Goal: Task Accomplishment & Management: Manage account settings

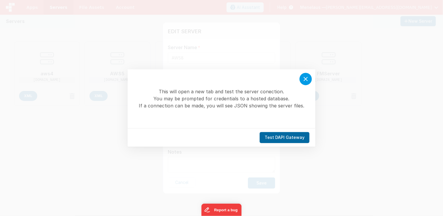
click at [308, 82] on icon at bounding box center [305, 78] width 7 height 7
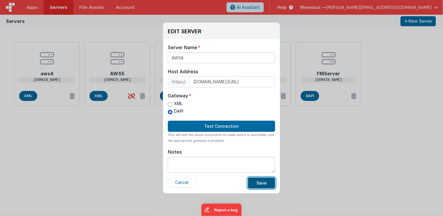
click at [267, 183] on button "Save" at bounding box center [261, 182] width 27 height 11
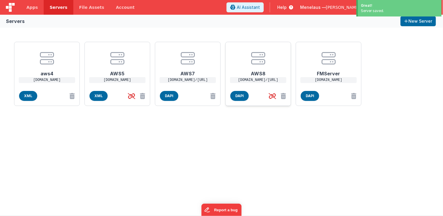
click at [257, 79] on p "4yt4c3i6n7tndqe6732fsbgxhq0gsaim.lambda-url.us-west-1.on.aws/18.201.60.187" at bounding box center [258, 80] width 56 height 6
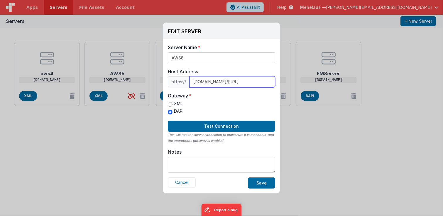
click at [241, 83] on input "4yt4c3i6n7tndqe6732fsbgxhq0gsaim.lambda-url.us-west-1.on.aws/18.201.60.187" at bounding box center [233, 81] width 86 height 11
click at [262, 82] on input "4yt4c3i6n7tndqe6732fsbgxhq0gsaim.lambda-url.us-west-1.on.aws/18.201.60.187" at bounding box center [233, 81] width 86 height 11
paste input "3.250.118.154"
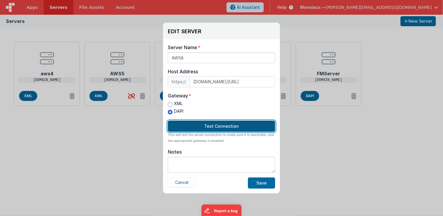
click at [218, 125] on button "Test Connection" at bounding box center [221, 125] width 107 height 11
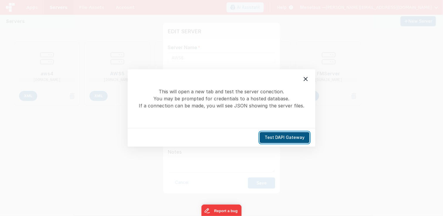
click at [287, 138] on button "Test DAPI Gateway" at bounding box center [285, 137] width 50 height 11
click at [305, 79] on icon at bounding box center [305, 78] width 7 height 7
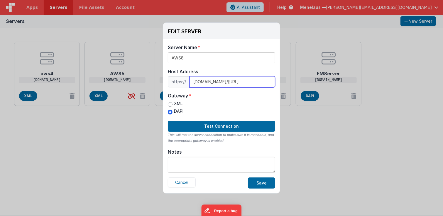
click at [247, 80] on input "4yt4c3i6n7tndqe6732fsbgxhq0gsaim.lambda-url.us-west-1.on.aws/3.250.118.154" at bounding box center [233, 81] width 86 height 11
click at [248, 83] on input "4yt4c3i6n7tndqe6732fsbgxhq0gsaim.lambda-url.us-west-1.on.aws/3.250.118.154" at bounding box center [233, 81] width 86 height 11
paste input "ec2-3-250-118-154.eu-west-1.compute.amazonaws.com"
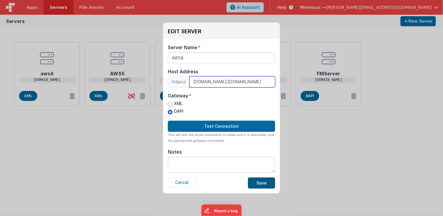
type input "4yt4c3i6n7tndqe6732fsbgxhq0gsaim.lambda-url.us-west-1.on.aws/ec2-3-250-118-154.…"
click at [259, 180] on button "Save" at bounding box center [261, 182] width 27 height 11
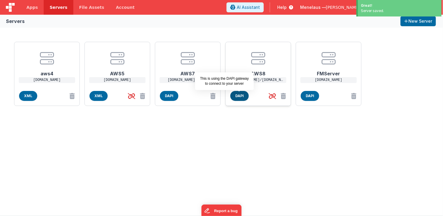
click at [241, 97] on span "DAPI" at bounding box center [240, 96] width 19 height 10
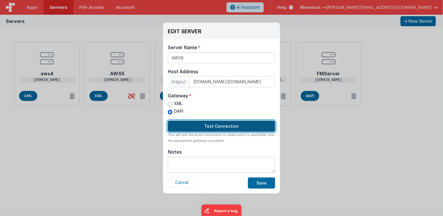
click at [231, 123] on button "Test Connection" at bounding box center [221, 125] width 107 height 11
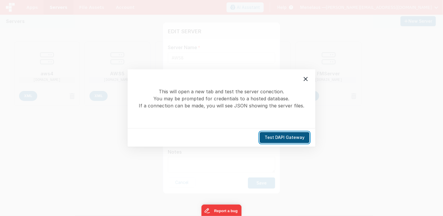
click at [291, 139] on button "Test DAPI Gateway" at bounding box center [285, 137] width 50 height 11
click at [307, 79] on icon at bounding box center [306, 79] width 4 height 4
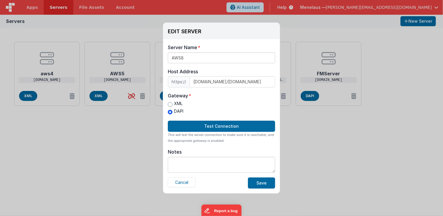
click at [177, 104] on label "XML" at bounding box center [176, 103] width 16 height 6
click at [173, 104] on input "XML" at bounding box center [170, 104] width 5 height 5
radio input "true"
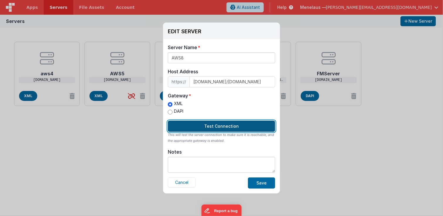
click at [203, 125] on button "Test Connection" at bounding box center [221, 125] width 107 height 11
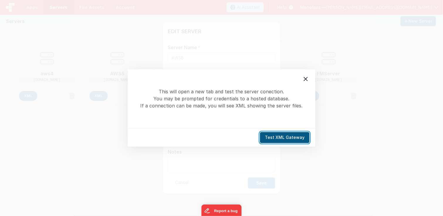
click at [276, 137] on button "Test XML Gateway" at bounding box center [285, 137] width 50 height 11
click at [305, 79] on icon at bounding box center [306, 79] width 4 height 4
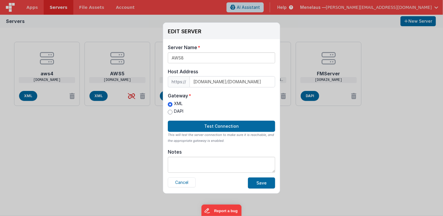
click at [323, 150] on div "EDIT SERVER Delete Server Delete Server Name AWS8 Host Address https:// 4yt4c3i…" at bounding box center [221, 108] width 443 height 216
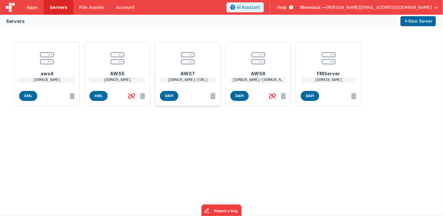
click at [186, 73] on h1 "AWS7" at bounding box center [187, 71] width 47 height 12
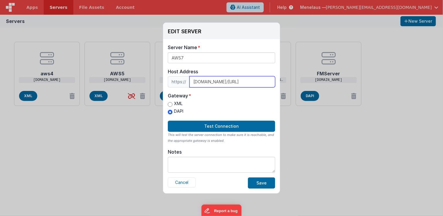
click at [267, 82] on input "4yt4c3i6n7tndqe6732fsbgxhq0gsaim.lambda-url.us-west-1.on.aws/3.255.116.129" at bounding box center [233, 81] width 86 height 11
paste input "ec2-54-216-179-49.eu-west-1.compute.amazonaws.com"
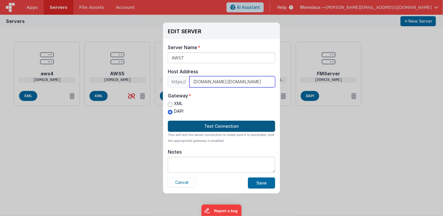
type input "4yt4c3i6n7tndqe6732fsbgxhq0gsaim.lambda-url.us-west-1.on.aws/ec2-54-216-179-49.…"
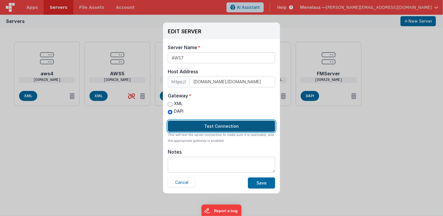
scroll to position [0, 0]
click at [235, 127] on button "Test Connection" at bounding box center [221, 125] width 107 height 11
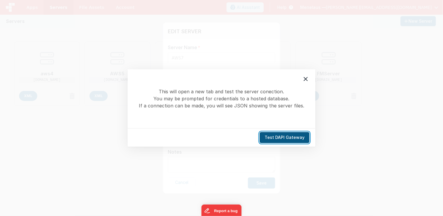
click at [278, 136] on button "Test DAPI Gateway" at bounding box center [285, 137] width 50 height 11
click at [308, 79] on icon at bounding box center [305, 78] width 7 height 7
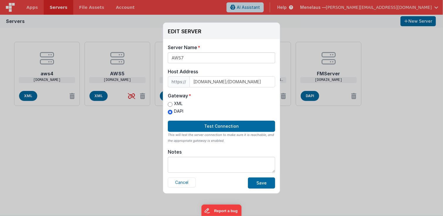
click at [178, 104] on label "XML" at bounding box center [176, 103] width 16 height 6
click at [173, 104] on input "XML" at bounding box center [170, 104] width 5 height 5
radio input "true"
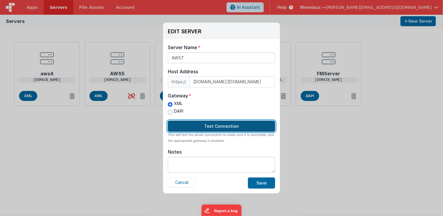
click at [207, 124] on button "Test Connection" at bounding box center [221, 125] width 107 height 11
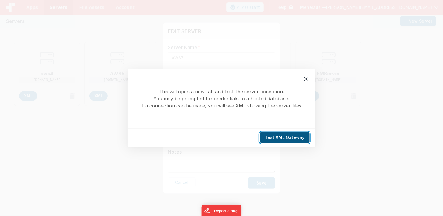
click at [277, 138] on button "Test XML Gateway" at bounding box center [285, 137] width 50 height 11
click at [307, 79] on icon at bounding box center [305, 78] width 7 height 7
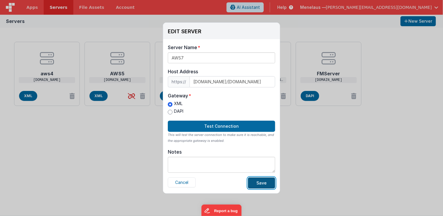
click at [263, 180] on button "Save" at bounding box center [261, 182] width 27 height 11
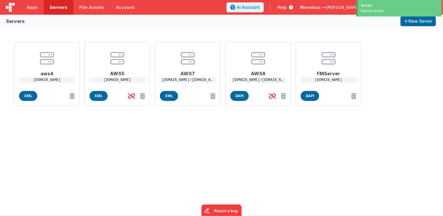
click at [123, 150] on div "aws4 aws4.menelaus.co.uk XML AWS5 aws5.menelaus.co.uk XML AWS7 4yt4c3i6n7tndqe6…" at bounding box center [221, 121] width 443 height 187
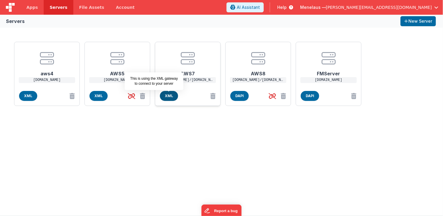
click at [172, 95] on span "XML" at bounding box center [169, 96] width 18 height 10
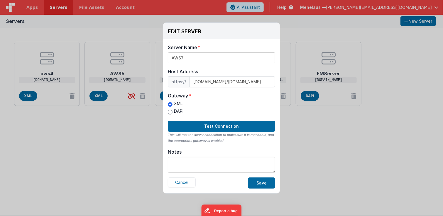
click at [177, 110] on label "DAPI" at bounding box center [176, 111] width 16 height 6
click at [173, 110] on input "DAPI" at bounding box center [170, 112] width 5 height 5
radio input "true"
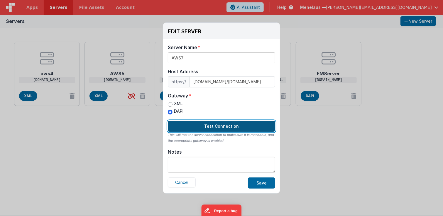
click at [192, 122] on button "Test Connection" at bounding box center [221, 125] width 107 height 11
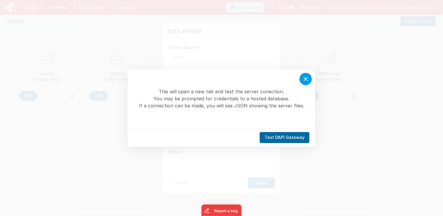
click at [307, 78] on icon at bounding box center [305, 78] width 7 height 7
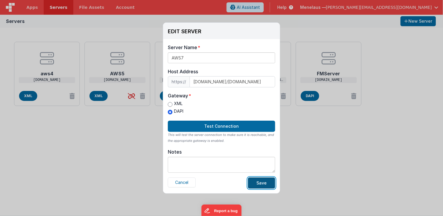
click at [259, 179] on button "Save" at bounding box center [261, 182] width 27 height 11
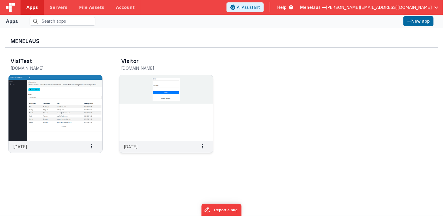
click at [166, 129] on img at bounding box center [167, 108] width 94 height 66
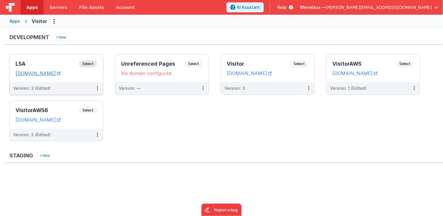
click at [51, 72] on link "[DOMAIN_NAME]" at bounding box center [38, 73] width 45 height 6
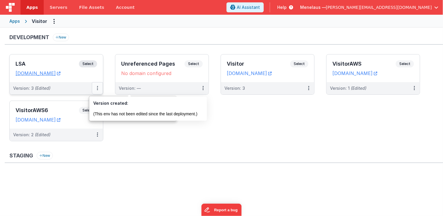
click at [97, 88] on icon at bounding box center [97, 88] width 1 height 0
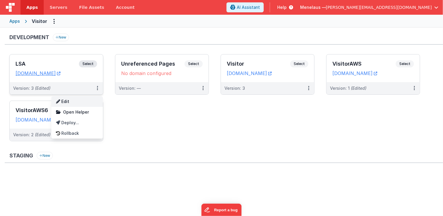
click at [68, 99] on link "Edit" at bounding box center [77, 101] width 52 height 11
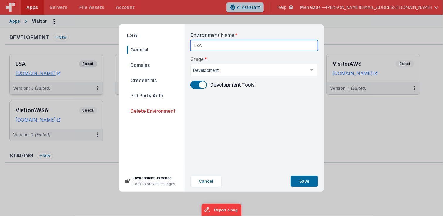
click at [221, 46] on input "LSA" at bounding box center [255, 45] width 128 height 11
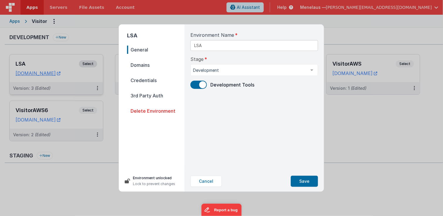
click at [144, 79] on span "Credentials" at bounding box center [156, 80] width 58 height 8
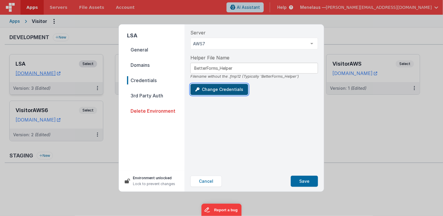
click at [219, 89] on button "Change Credentials" at bounding box center [220, 89] width 58 height 11
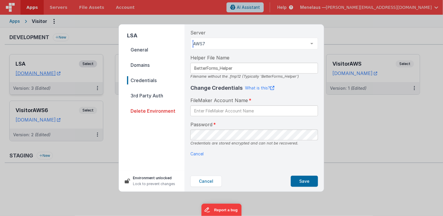
click at [309, 44] on div at bounding box center [312, 43] width 12 height 11
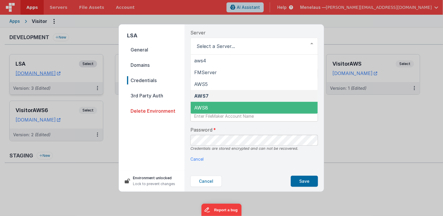
click at [263, 130] on div "Password Credentials are stored encrypted and can not be recovered." at bounding box center [255, 138] width 128 height 25
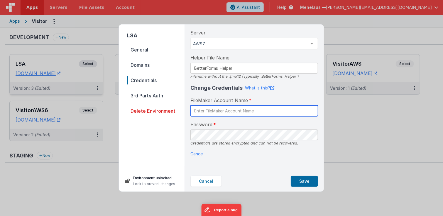
click at [261, 112] on input "text" at bounding box center [255, 110] width 128 height 11
drag, startPoint x: 215, startPoint y: 111, endPoint x: 194, endPoint y: 111, distance: 20.3
click at [194, 111] on input "betterforms1" at bounding box center [255, 110] width 128 height 11
type input "betterforms1"
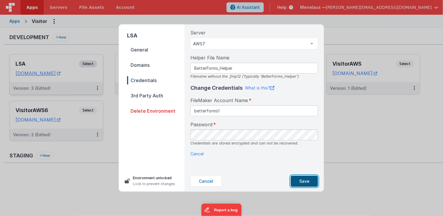
click at [303, 178] on button "Save" at bounding box center [304, 180] width 27 height 11
